Goal: Navigation & Orientation: Find specific page/section

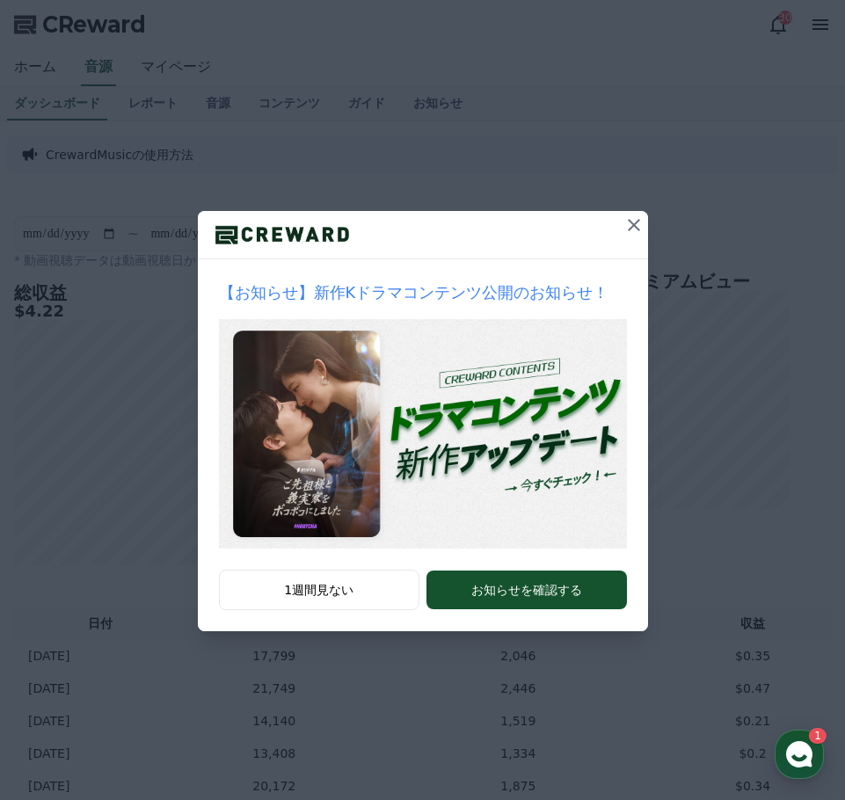
click at [628, 228] on icon at bounding box center [633, 224] width 21 height 21
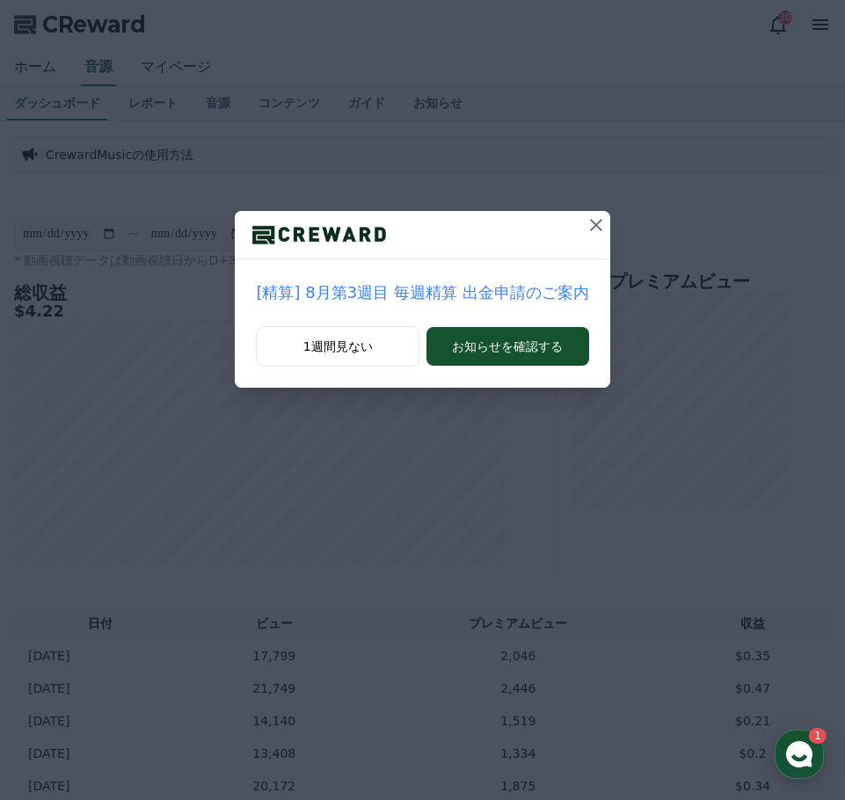
click at [590, 224] on icon at bounding box center [596, 225] width 12 height 12
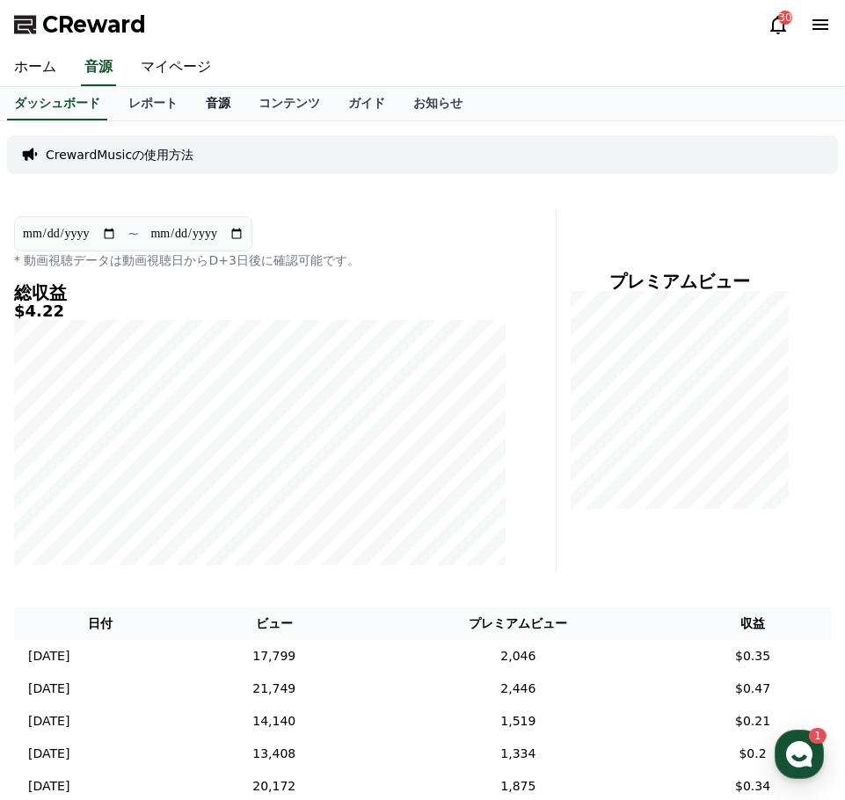
click at [192, 99] on link "音源" at bounding box center [218, 103] width 53 height 33
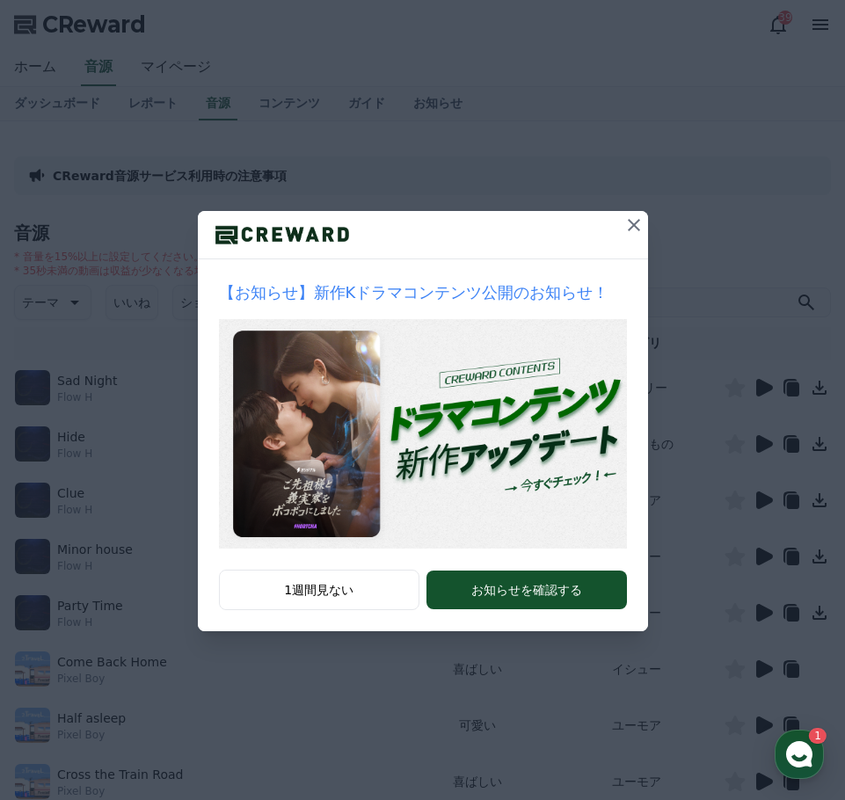
click at [640, 223] on icon at bounding box center [633, 224] width 21 height 21
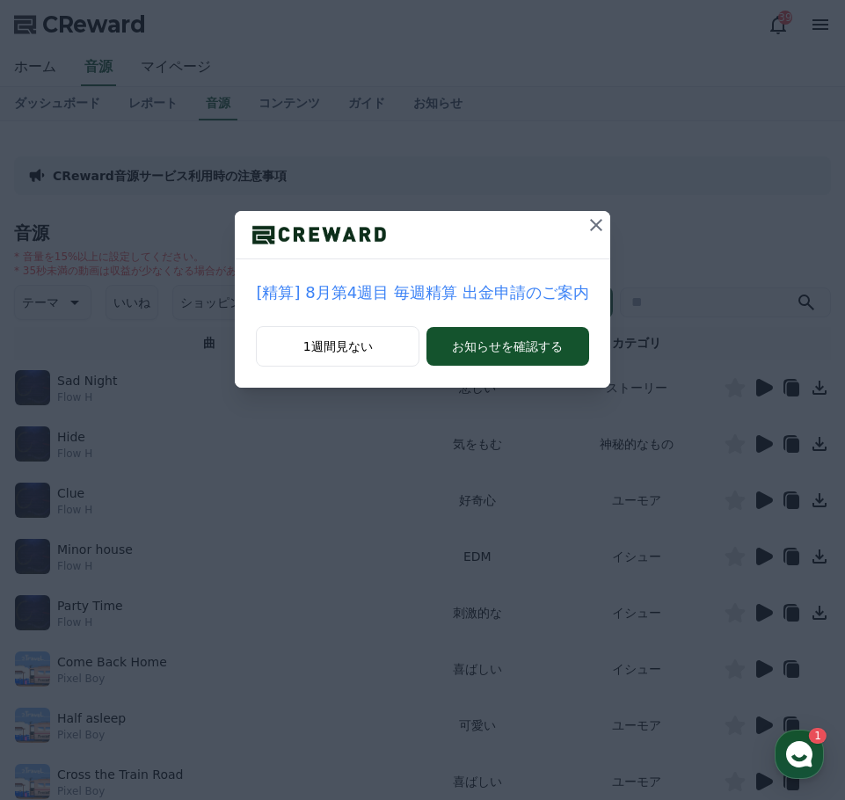
click at [590, 223] on icon at bounding box center [596, 225] width 12 height 12
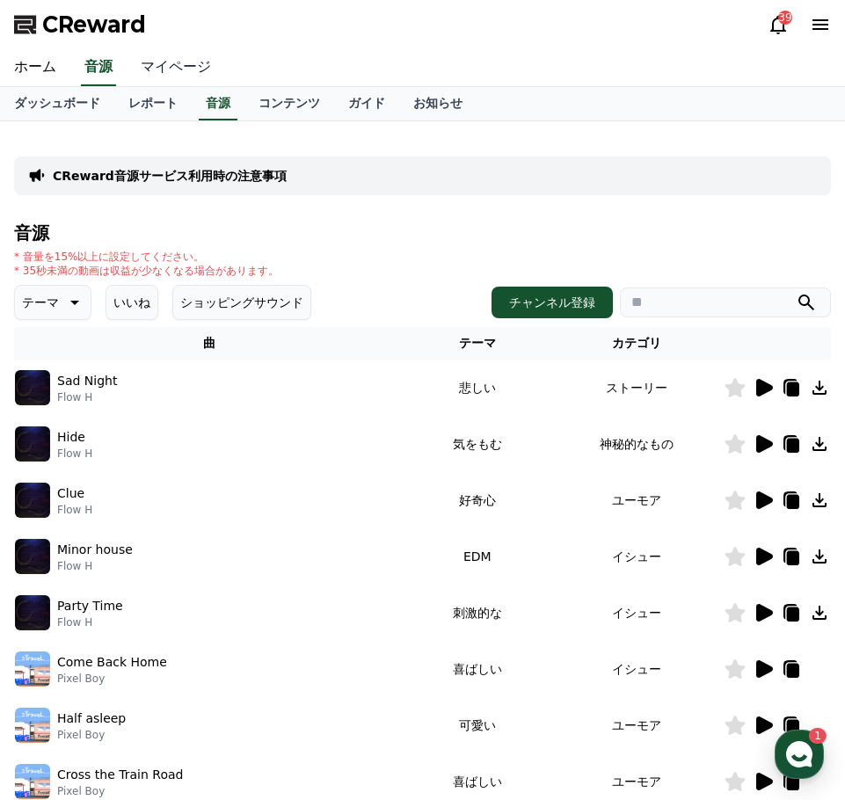
click at [168, 66] on link "マイページ" at bounding box center [176, 67] width 98 height 37
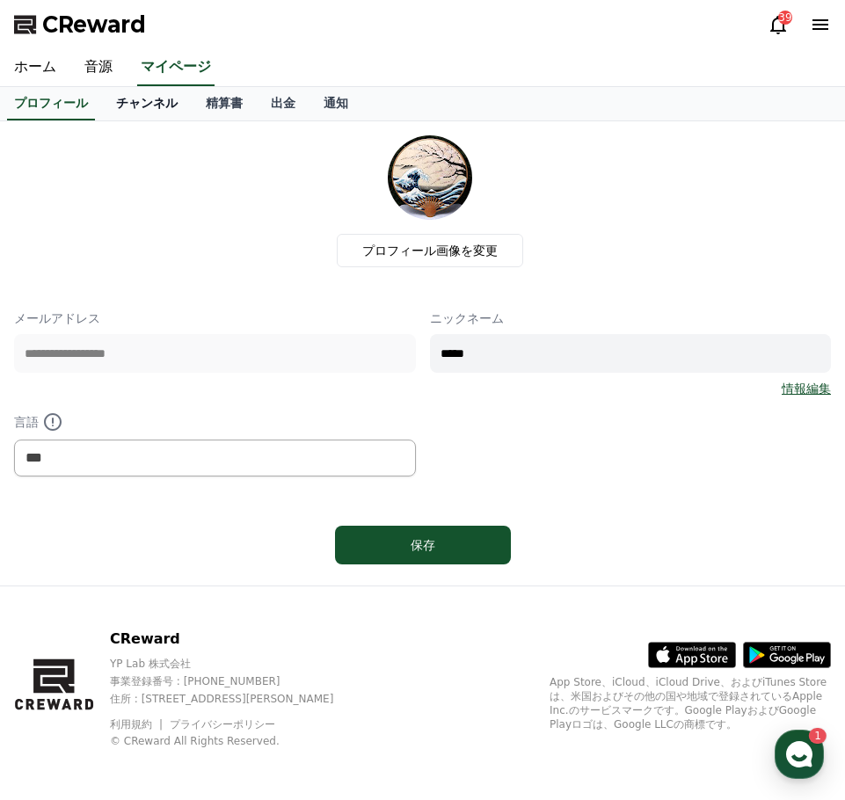
click at [121, 99] on link "チャンネル" at bounding box center [147, 103] width 90 height 33
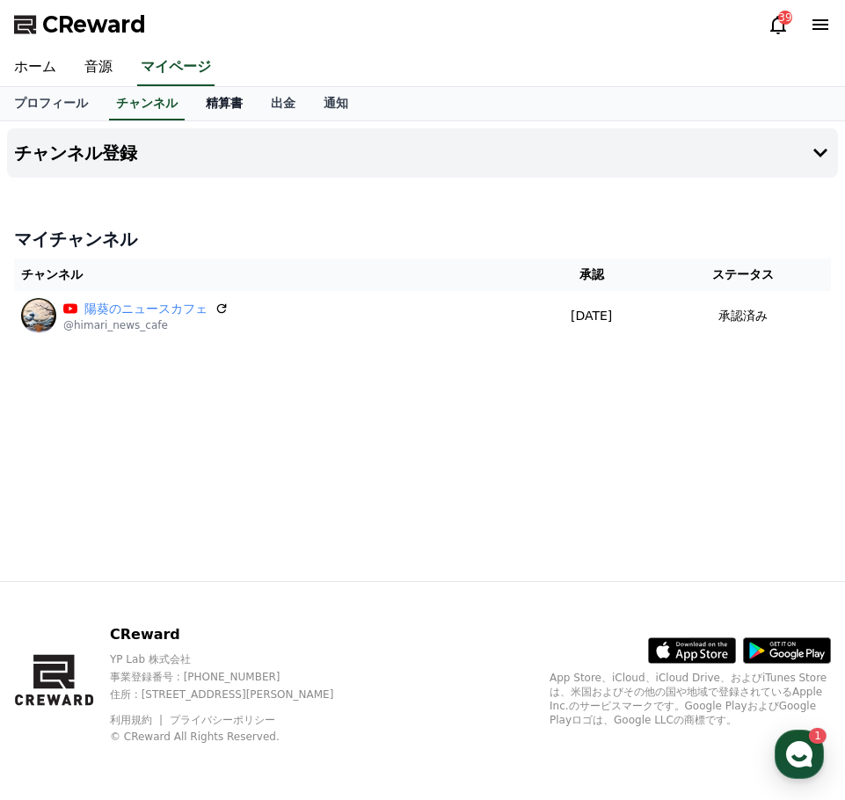
click at [192, 101] on link "精算書" at bounding box center [224, 103] width 65 height 33
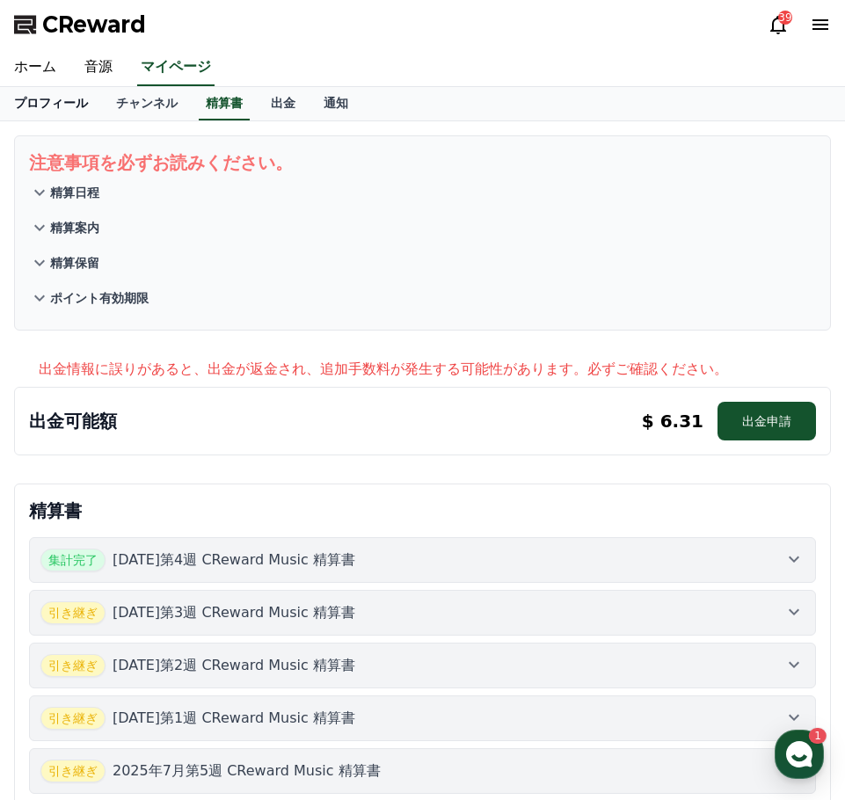
click at [42, 102] on link "プロフィール" at bounding box center [51, 103] width 102 height 33
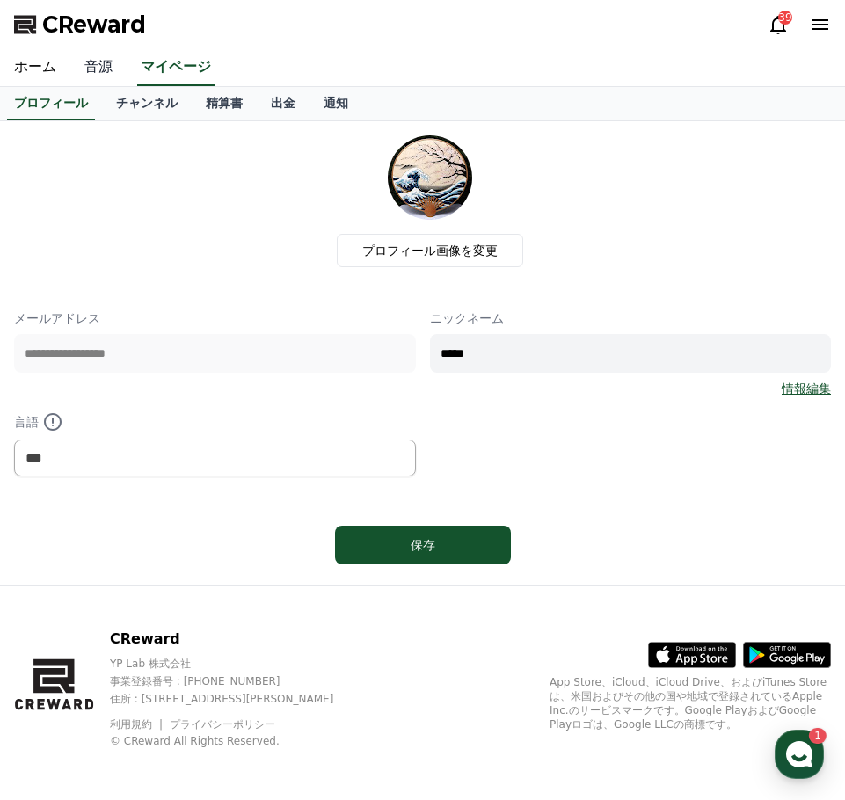
click at [88, 80] on link "音源" at bounding box center [98, 67] width 56 height 37
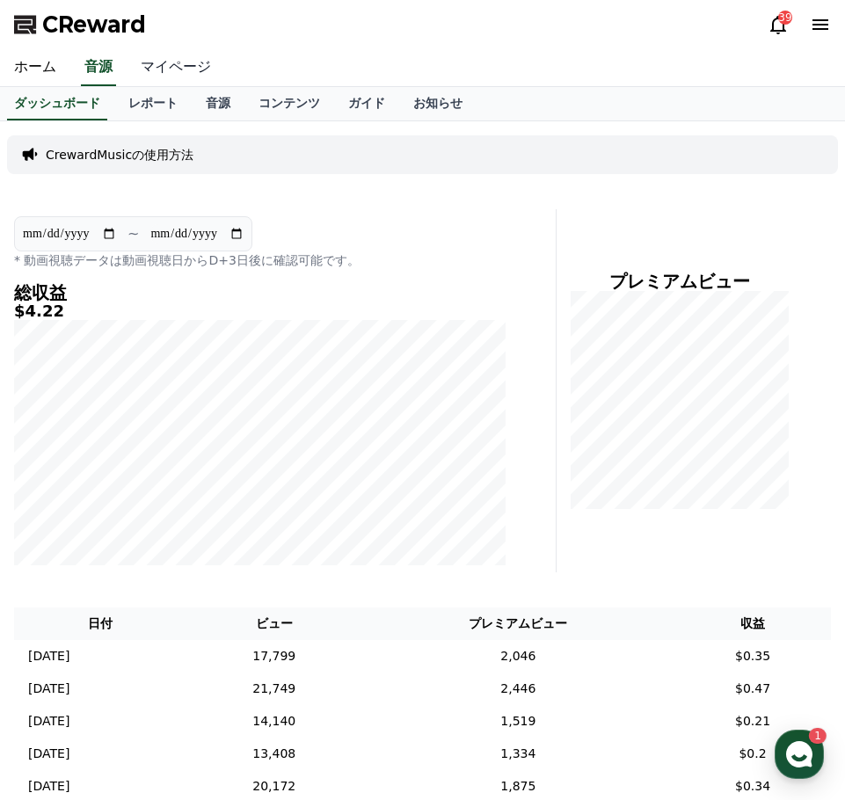
click at [159, 78] on link "マイページ" at bounding box center [176, 67] width 98 height 37
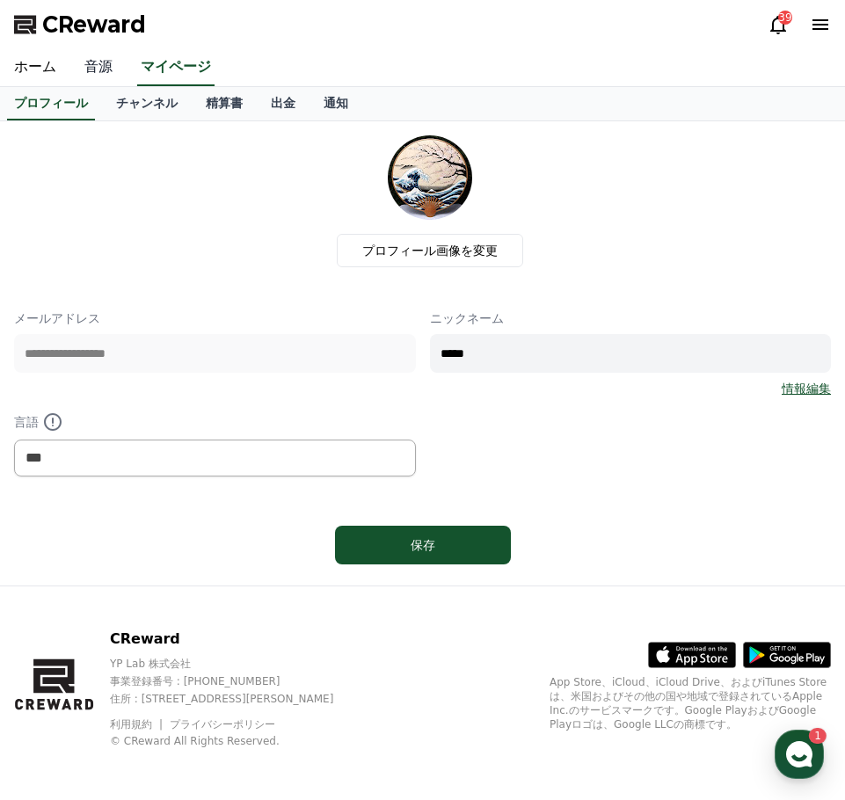
click at [93, 75] on link "音源" at bounding box center [98, 67] width 56 height 37
